Goal: Ask a question

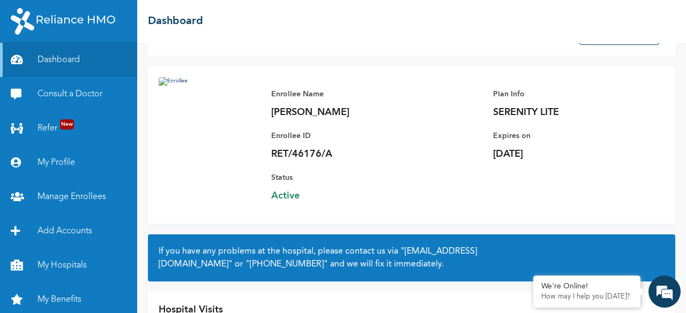
scroll to position [109, 0]
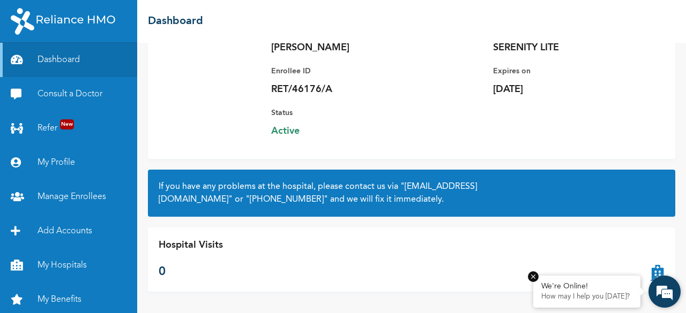
click at [586, 295] on p "How may I help you [DATE]?" at bounding box center [586, 297] width 91 height 9
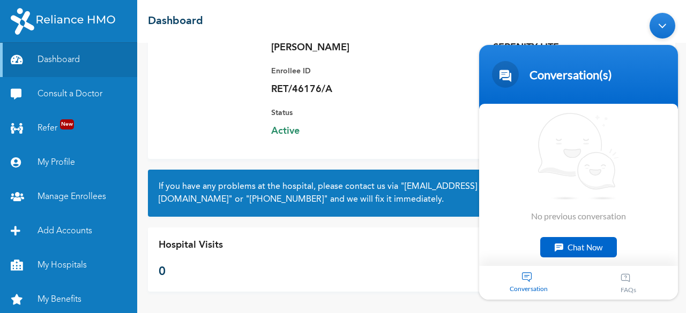
click at [570, 246] on div "Chat Now" at bounding box center [578, 247] width 77 height 20
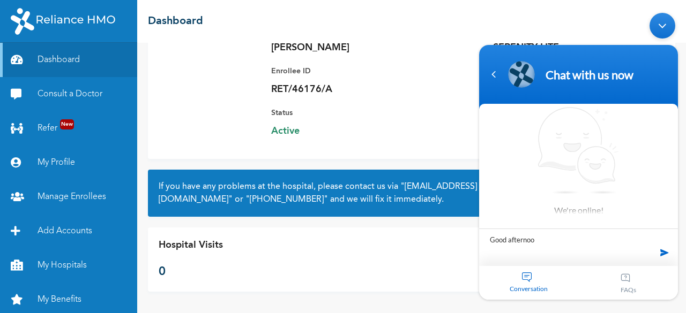
type textarea "Good afternoon"
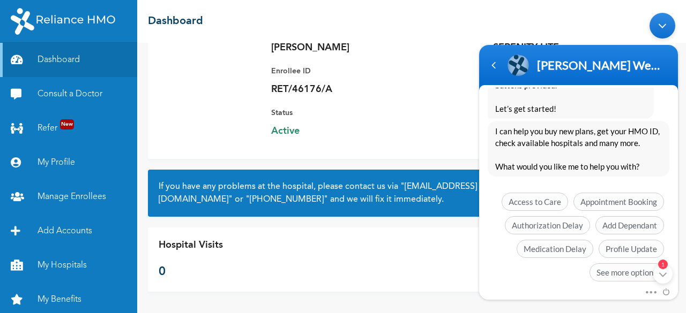
scroll to position [276, 0]
click at [545, 224] on span "Authorization Delay" at bounding box center [547, 225] width 85 height 18
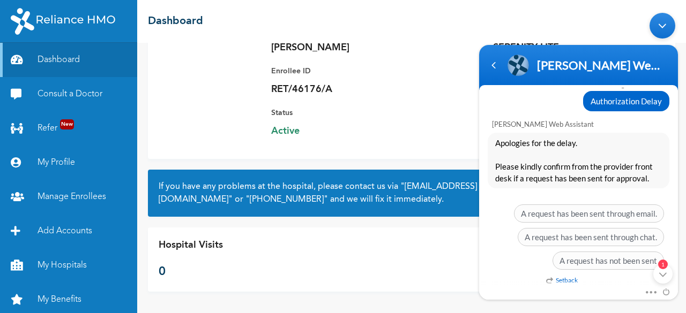
scroll to position [380, 0]
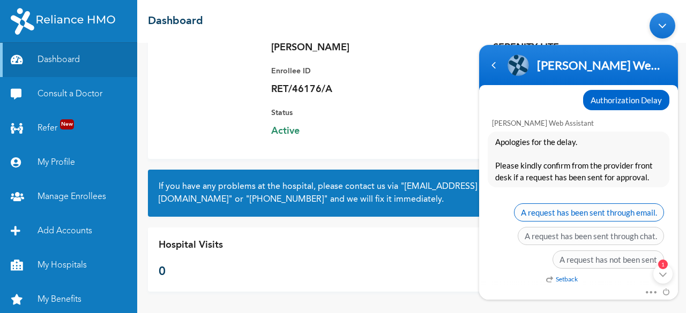
click at [592, 214] on span "A request has been sent through email." at bounding box center [589, 213] width 150 height 18
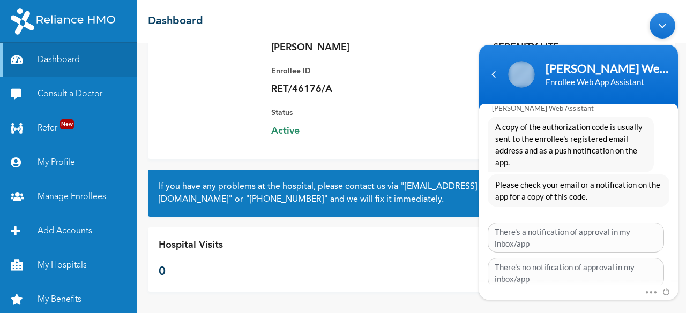
scroll to position [528, 0]
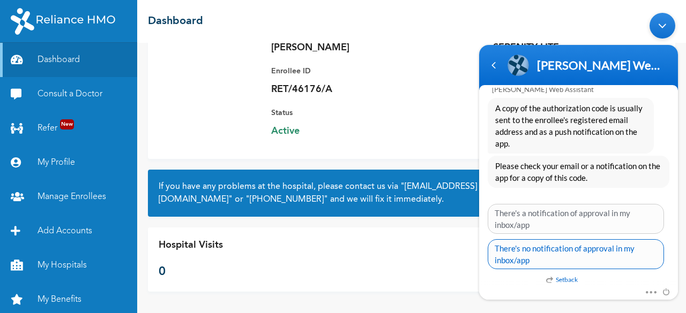
click at [560, 243] on span "There's no notification of approval in my inbox/app" at bounding box center [576, 254] width 176 height 30
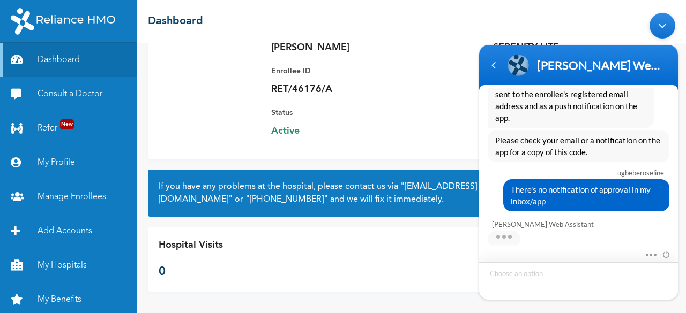
scroll to position [641, 0]
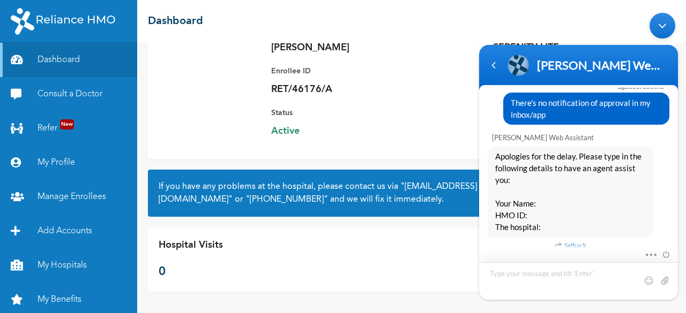
click at [511, 278] on textarea "Type your message and hit 'Enter'" at bounding box center [578, 282] width 199 height 38
type textarea "R"
type textarea "Name: [PERSON_NAME]"
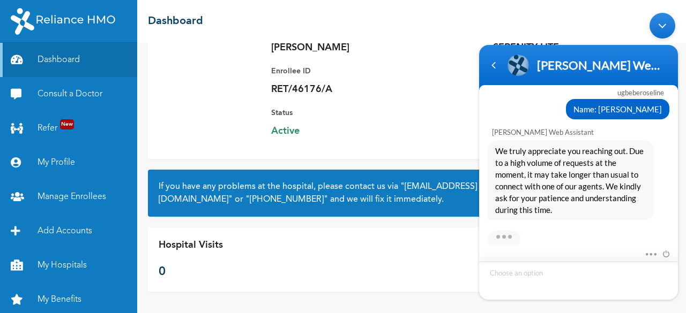
scroll to position [875, 0]
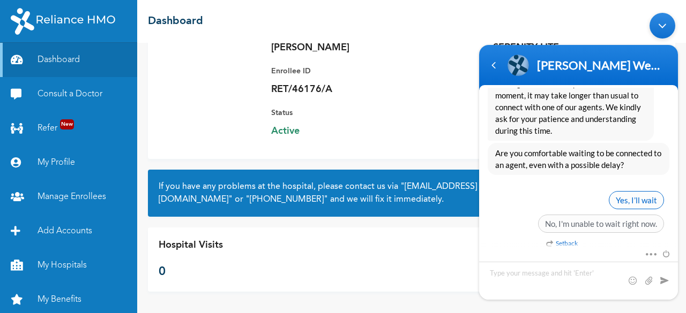
click at [629, 197] on span "Yes, I’ll wait" at bounding box center [636, 200] width 55 height 18
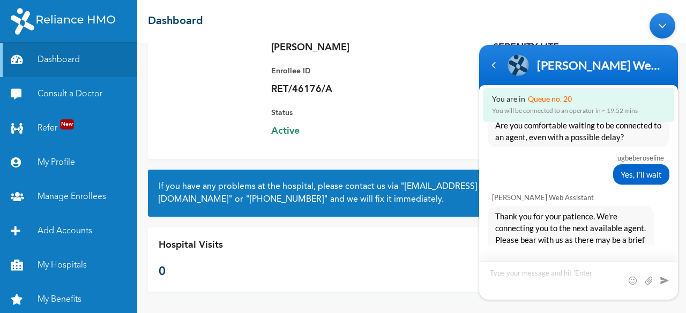
scroll to position [908, 0]
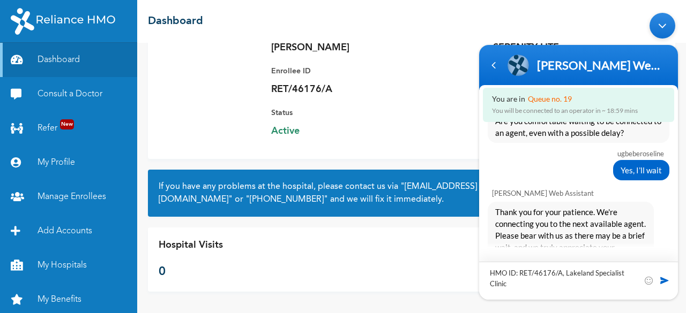
type textarea "HMO ID: RET/46176/A, Lakeland Specialist Clinic"
click at [661, 278] on span at bounding box center [664, 280] width 11 height 11
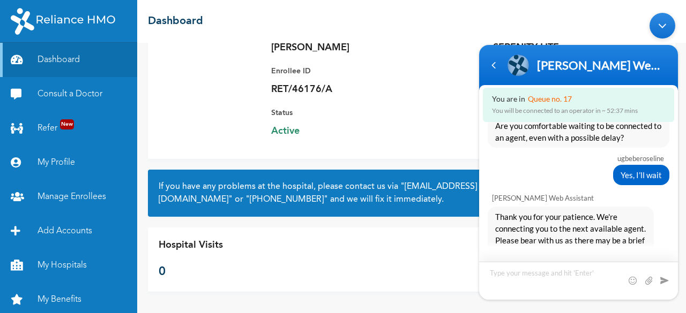
scroll to position [1063, 0]
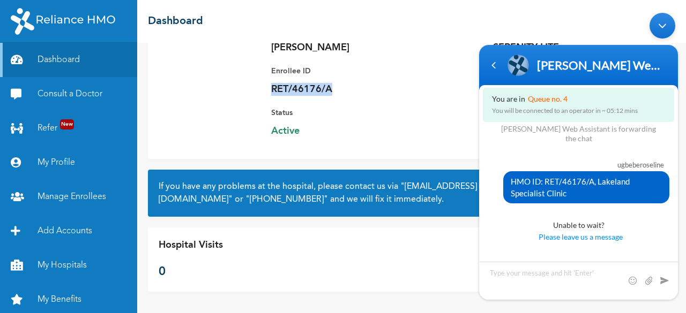
drag, startPoint x: 270, startPoint y: 90, endPoint x: 336, endPoint y: 90, distance: 66.4
click at [336, 90] on p "RET/46176/A" at bounding box center [346, 89] width 150 height 13
drag, startPoint x: 311, startPoint y: 85, endPoint x: 380, endPoint y: 34, distance: 86.6
click at [380, 34] on div "☰ Dashboard" at bounding box center [411, 21] width 549 height 43
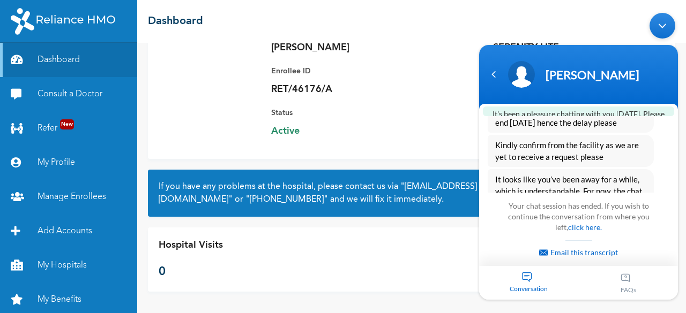
scroll to position [1520, 0]
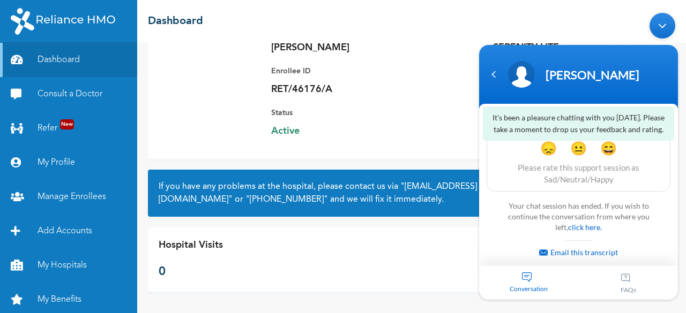
click at [223, 118] on img at bounding box center [210, 76] width 102 height 129
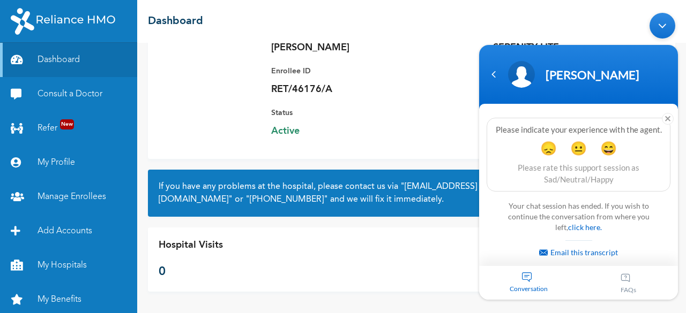
click at [435, 133] on div "Enrollee Name [PERSON_NAME] Enrollee ID RET/46176/A Plan Info SERENITY LITE Exp…" at bounding box center [462, 80] width 404 height 136
click at [665, 118] on em at bounding box center [668, 119] width 12 height 12
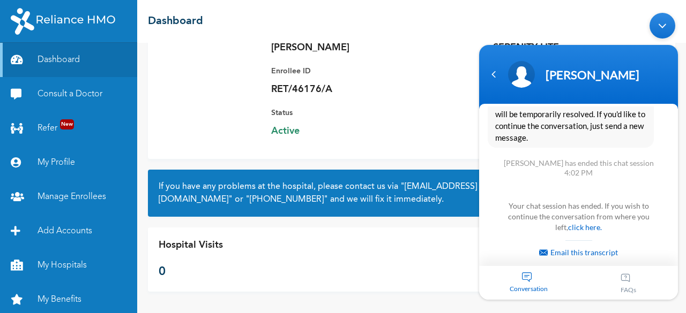
scroll to position [1446, 0]
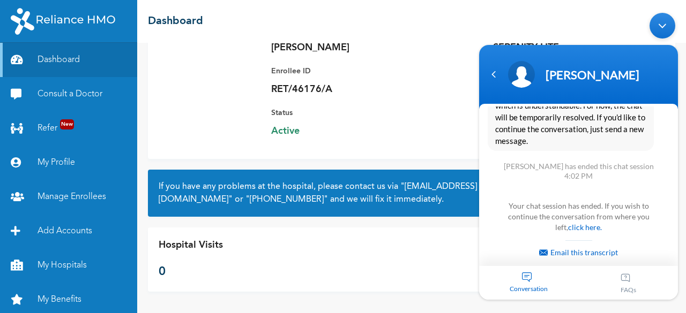
click at [455, 118] on div "Enrollee Name [PERSON_NAME] Enrollee ID RET/46176/A Plan Info SERENITY LITE Exp…" at bounding box center [462, 80] width 404 height 136
click at [401, 122] on div "Status Active" at bounding box center [346, 122] width 150 height 31
click at [424, 94] on div "Enrollee Name [PERSON_NAME] Enrollee ID RET/46176/A Plan Info SERENITY LITE Exp…" at bounding box center [462, 80] width 404 height 136
